Goal: Task Accomplishment & Management: Use online tool/utility

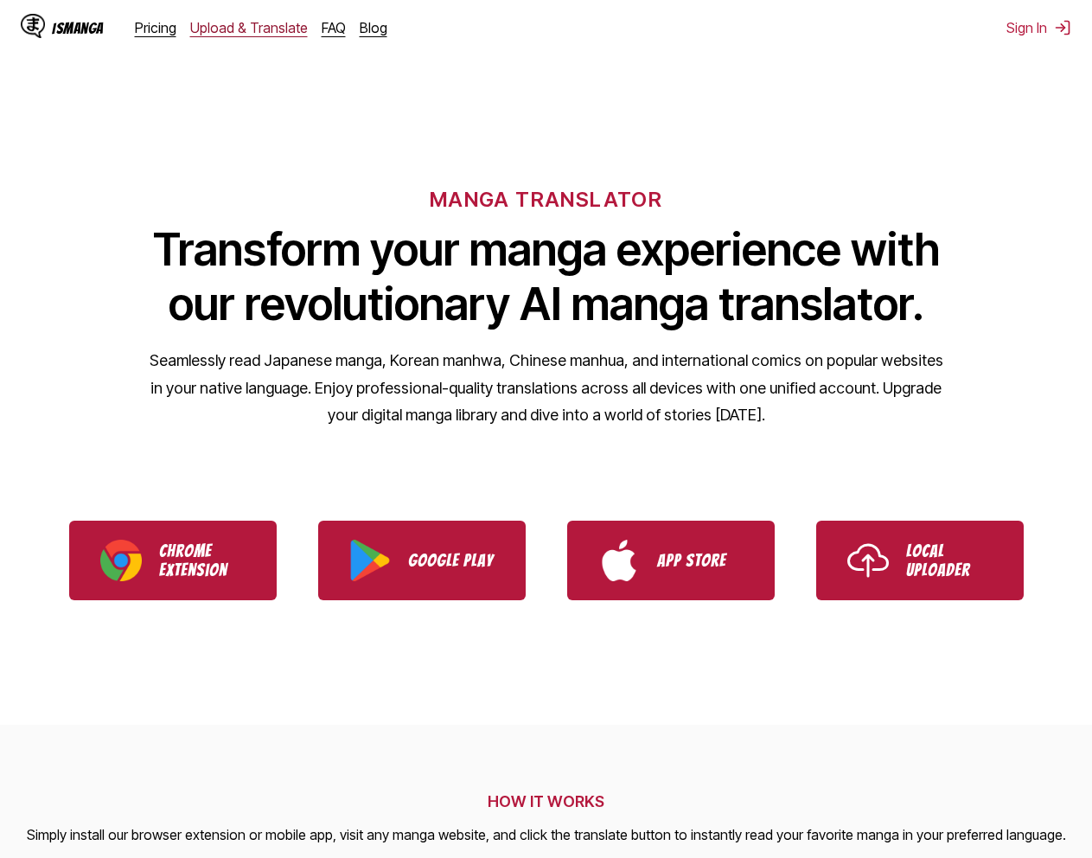
click at [266, 35] on link "Upload & Translate" at bounding box center [249, 27] width 118 height 17
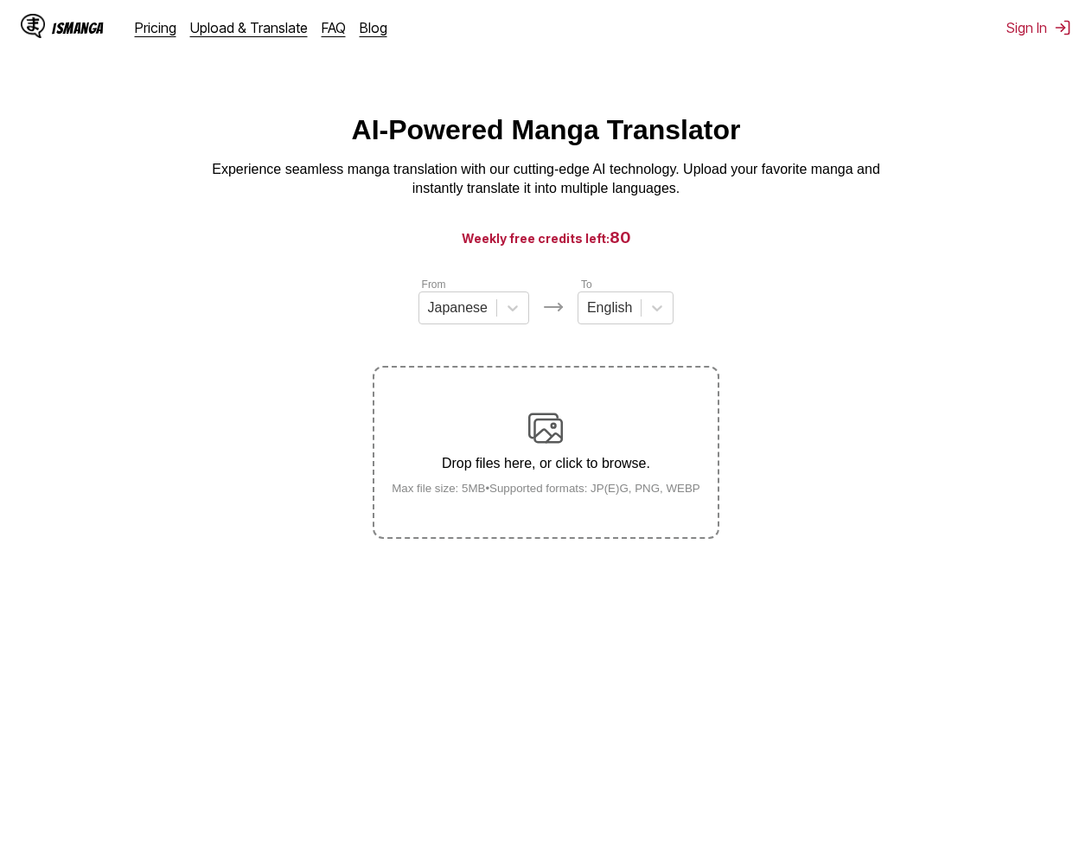
click at [751, 344] on section "From Japanese To English Drop files here, or click to browse. Max file size: 5M…" at bounding box center [546, 407] width 1064 height 263
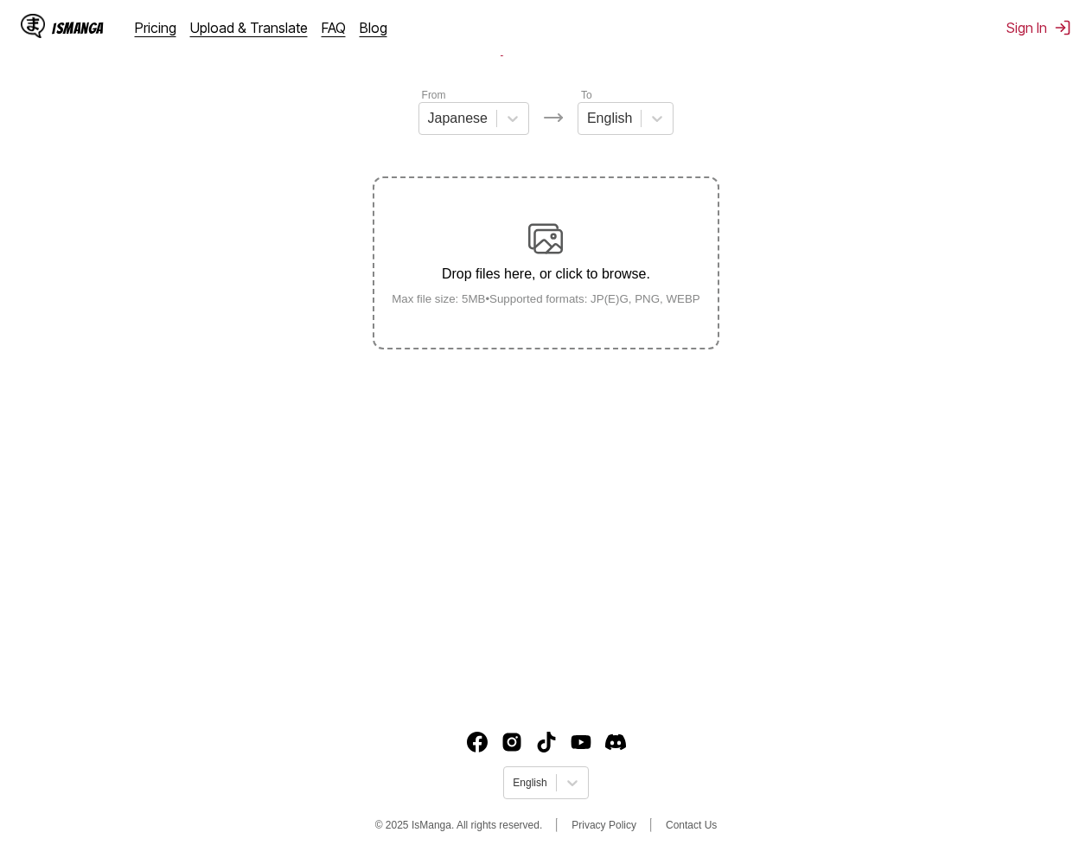
drag, startPoint x: 751, startPoint y: 476, endPoint x: 745, endPoint y: 513, distance: 37.7
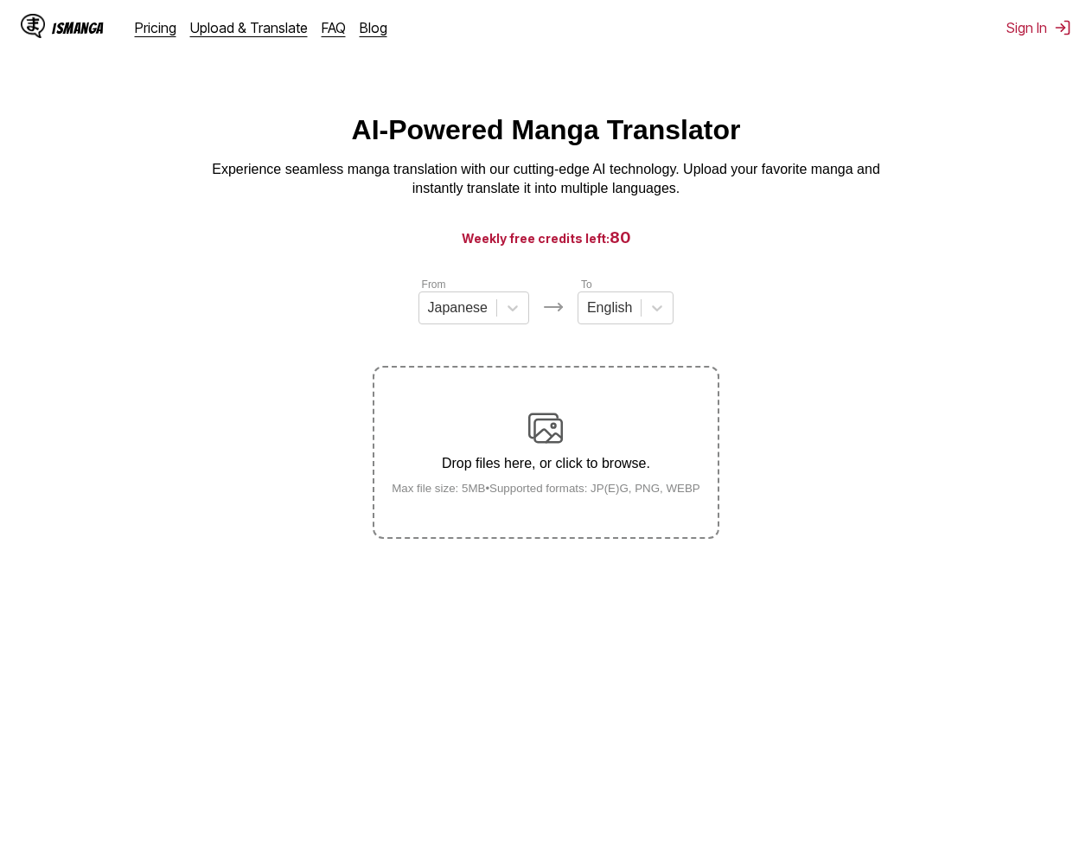
drag, startPoint x: 745, startPoint y: 513, endPoint x: 764, endPoint y: 311, distance: 202.5
click at [557, 464] on p "Drop files here, or click to browse." at bounding box center [546, 464] width 336 height 16
click at [0, 0] on input "Drop files here, or click to browse. Max file size: 5MB • Supported formats: JP…" at bounding box center [0, 0] width 0 height 0
click at [766, 348] on section "From Japanese To English Drop files here, or click to browse. Max file size: 5M…" at bounding box center [546, 407] width 1064 height 263
click at [253, 27] on link "Upload & Translate" at bounding box center [249, 27] width 118 height 17
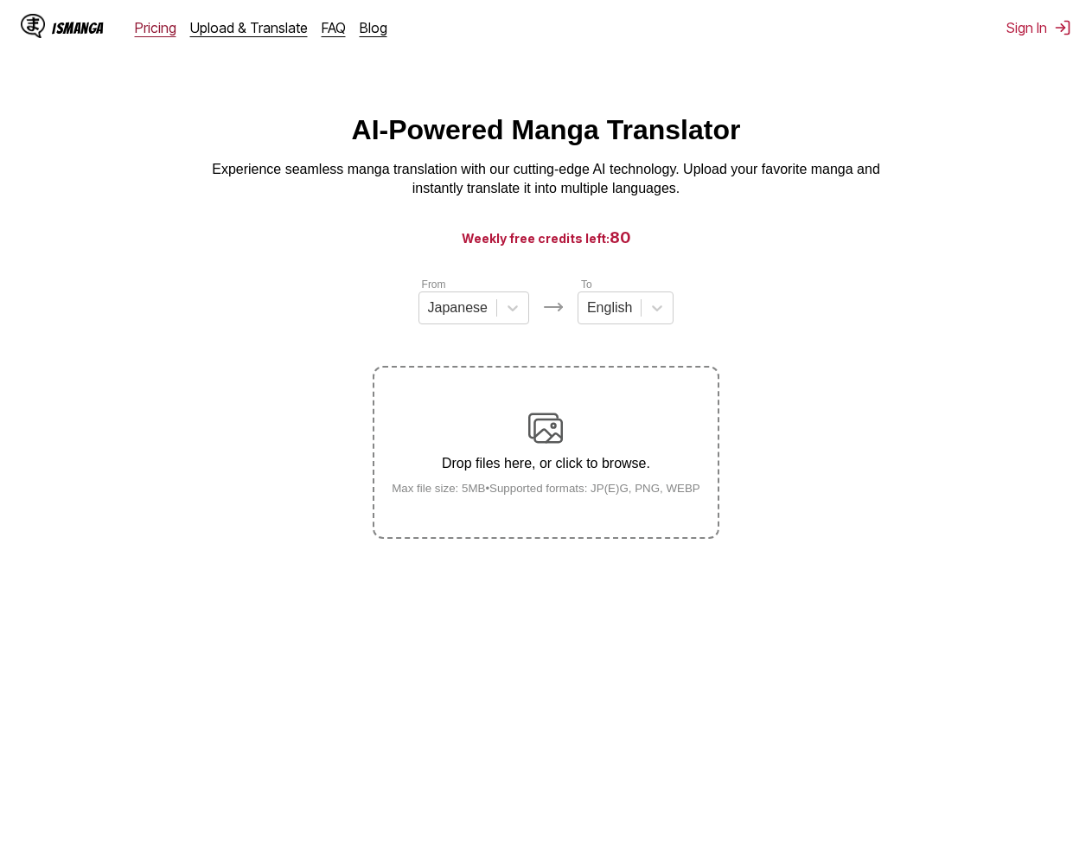
click at [144, 27] on link "Pricing" at bounding box center [156, 27] width 42 height 17
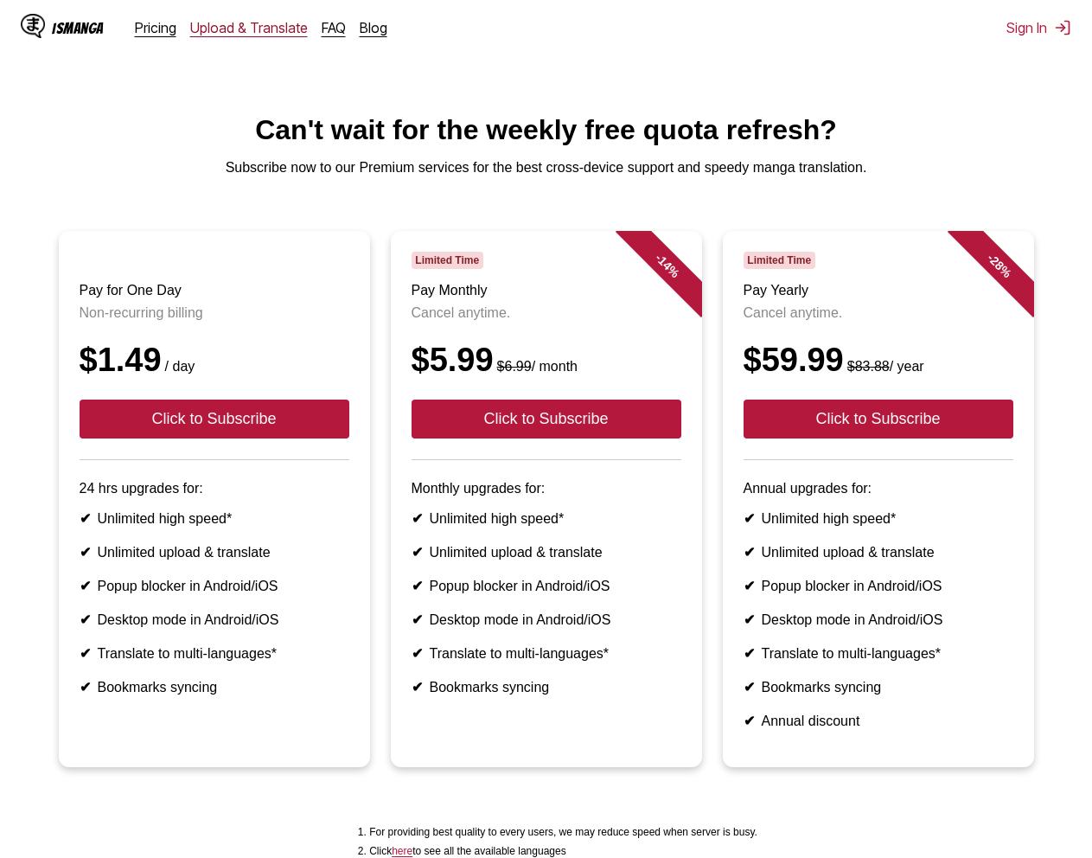
click at [251, 30] on link "Upload & Translate" at bounding box center [249, 27] width 118 height 17
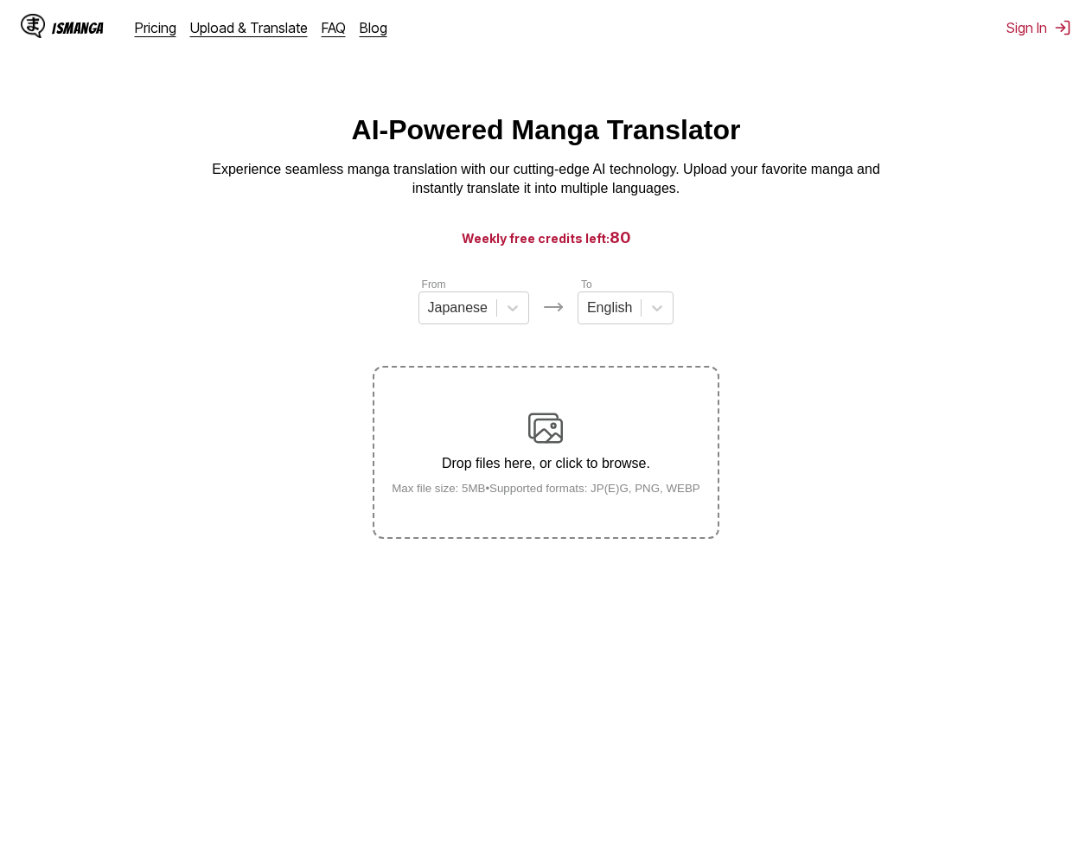
click at [692, 192] on p "Experience seamless manga translation with our cutting-edge AI technology. Uplo…" at bounding box center [547, 179] width 692 height 39
